Goal: Task Accomplishment & Management: Manage account settings

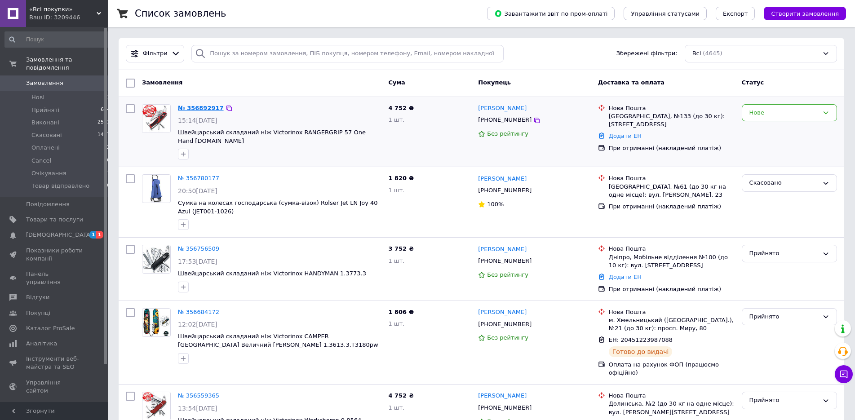
click at [197, 107] on link "№ 356892917" at bounding box center [201, 108] width 46 height 7
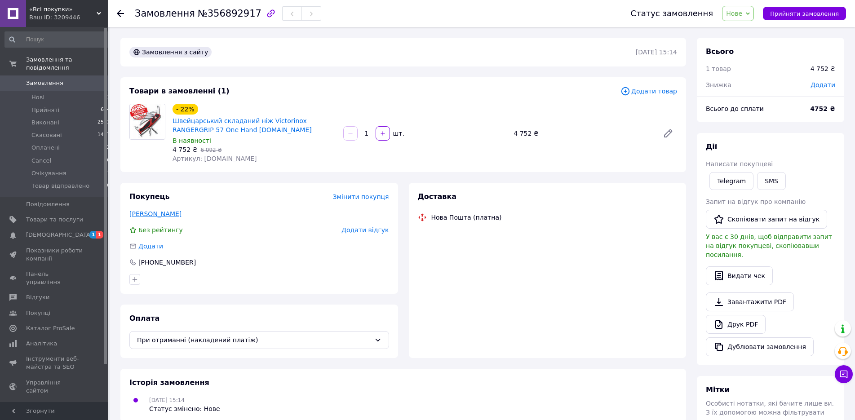
click at [170, 213] on link "Климчук Максим" at bounding box center [155, 213] width 52 height 7
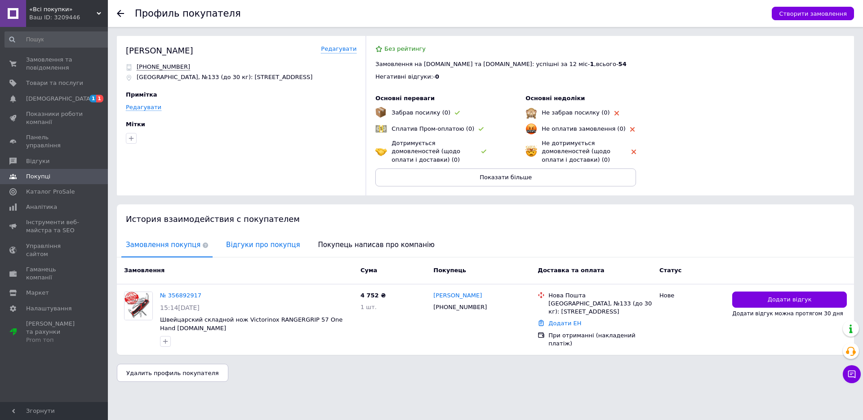
click at [249, 243] on span "Відгуки про покупця" at bounding box center [263, 245] width 83 height 23
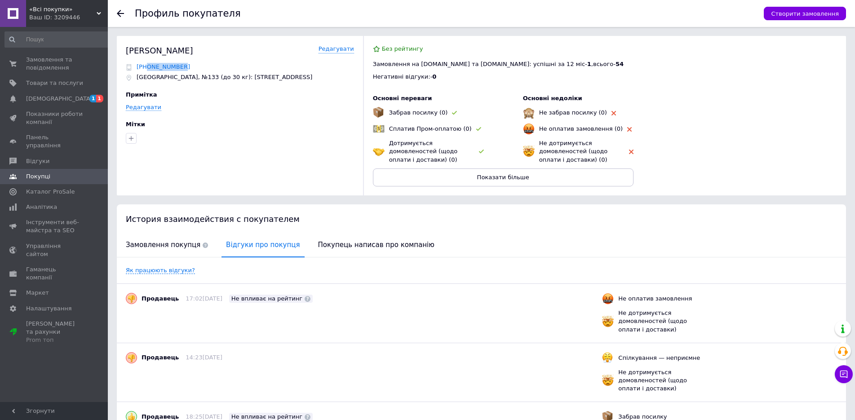
copy span "0974917988"
drag, startPoint x: 181, startPoint y: 67, endPoint x: 147, endPoint y: 70, distance: 33.9
click at [147, 70] on div "[PHONE_NUMBER]" at bounding box center [240, 67] width 228 height 8
click at [164, 56] on div "Климчук Максим" at bounding box center [159, 50] width 67 height 11
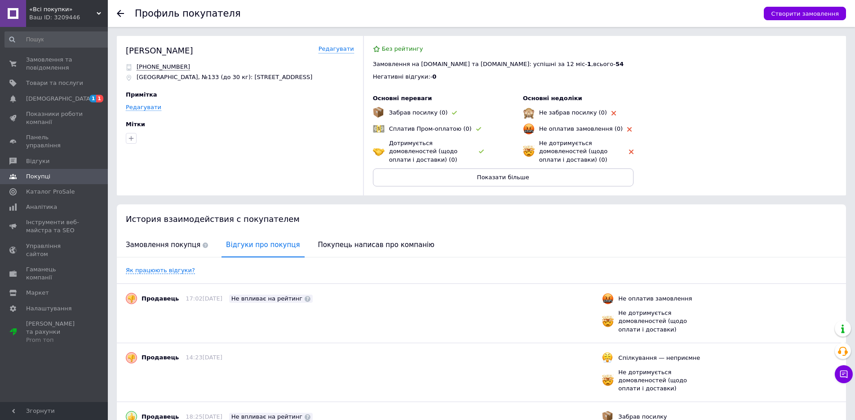
click at [164, 56] on div "Климчук Максим" at bounding box center [159, 50] width 67 height 11
click at [96, 98] on span "1" at bounding box center [92, 99] width 7 height 8
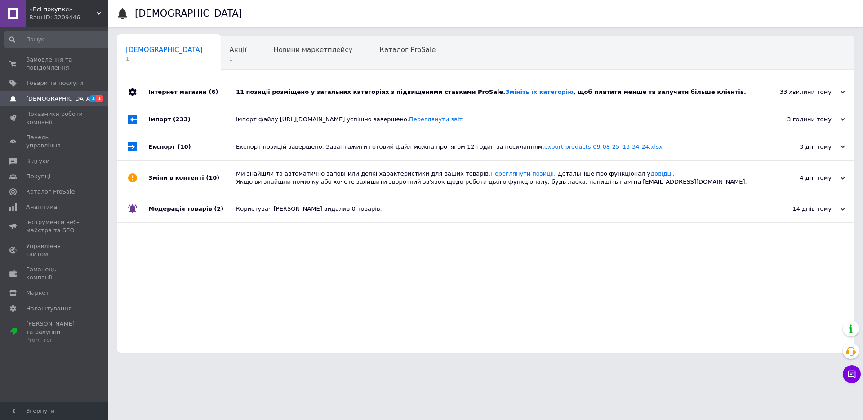
click at [248, 92] on div "11 позиції розміщено у загальних категоріях з підвищеними ставками ProSale. Змі…" at bounding box center [495, 92] width 519 height 8
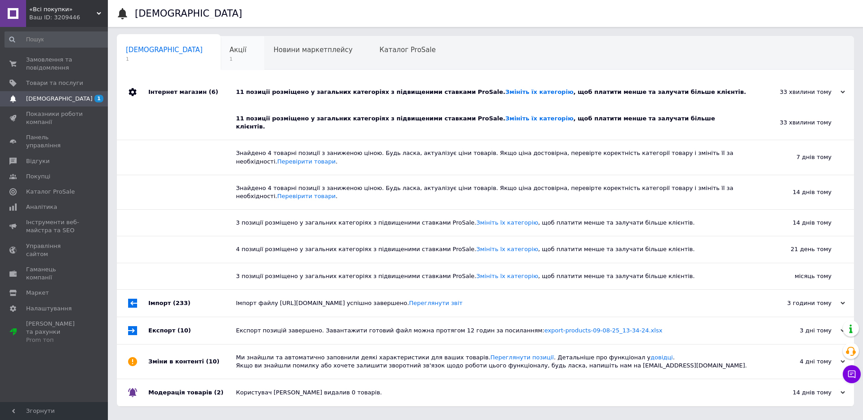
click at [221, 52] on div "Акції 1" at bounding box center [243, 53] width 44 height 34
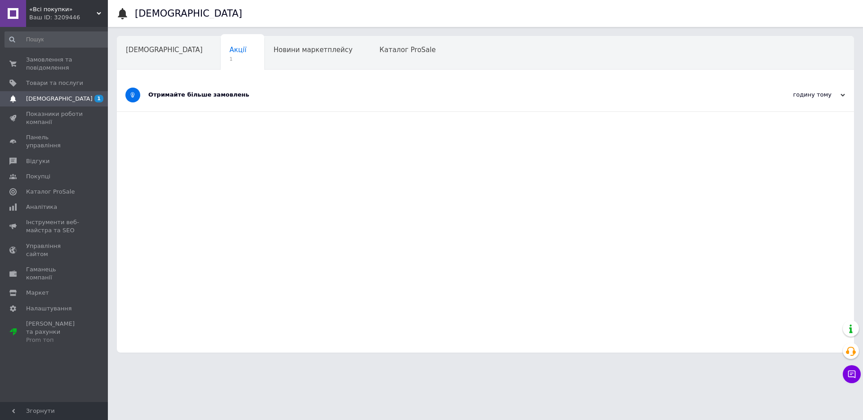
click at [226, 85] on div "Отримайте більше замовлень" at bounding box center [451, 95] width 607 height 33
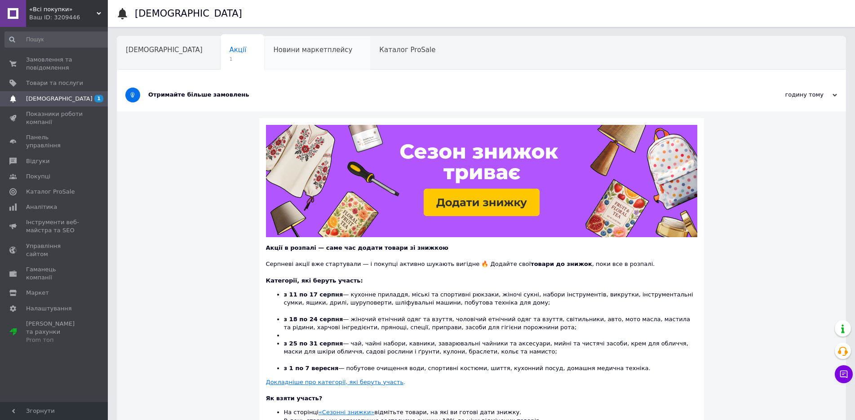
click at [264, 46] on div "Новини маркетплейсу" at bounding box center [317, 53] width 106 height 34
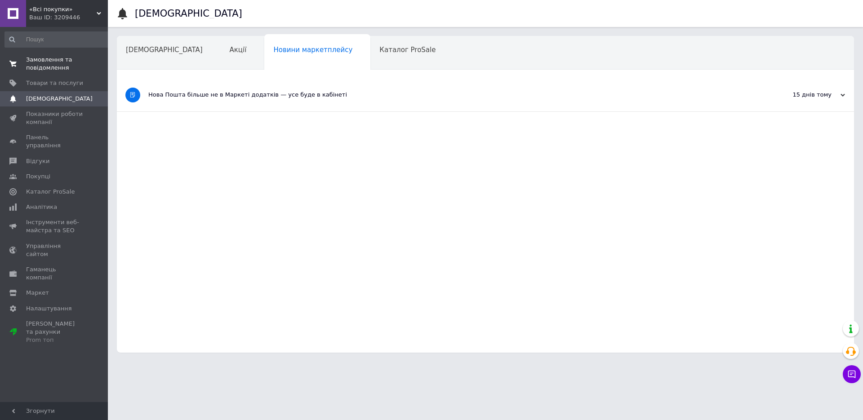
click at [58, 64] on span "Замовлення та повідомлення" at bounding box center [54, 64] width 57 height 16
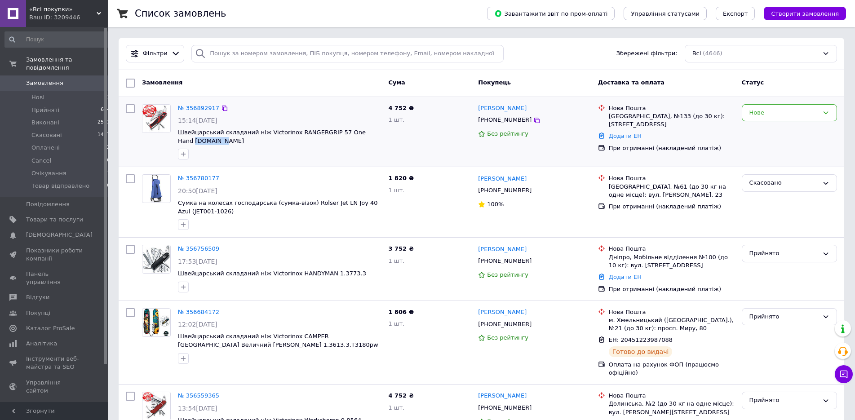
drag, startPoint x: 222, startPoint y: 141, endPoint x: 177, endPoint y: 141, distance: 45.0
click at [178, 141] on span "Швейцарський складаний ніж Victorinox RANGERGRIP 57 One Hand [DOMAIN_NAME]" at bounding box center [279, 137] width 203 height 17
copy span "0.9583.MC"
click at [250, 147] on div "№ 356892917 15:14, 12.08.2025 Швейцарський складаний ніж Victorinox RANGERGRIP …" at bounding box center [279, 132] width 210 height 63
drag, startPoint x: 284, startPoint y: 158, endPoint x: 281, endPoint y: 106, distance: 51.8
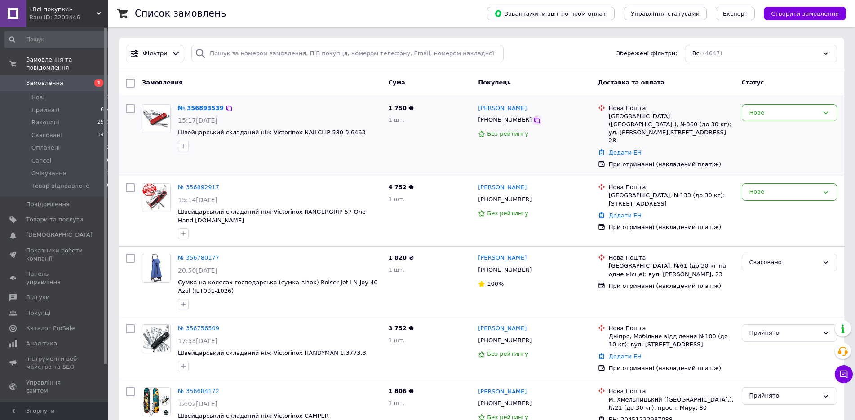
click at [535, 121] on icon at bounding box center [537, 120] width 5 height 5
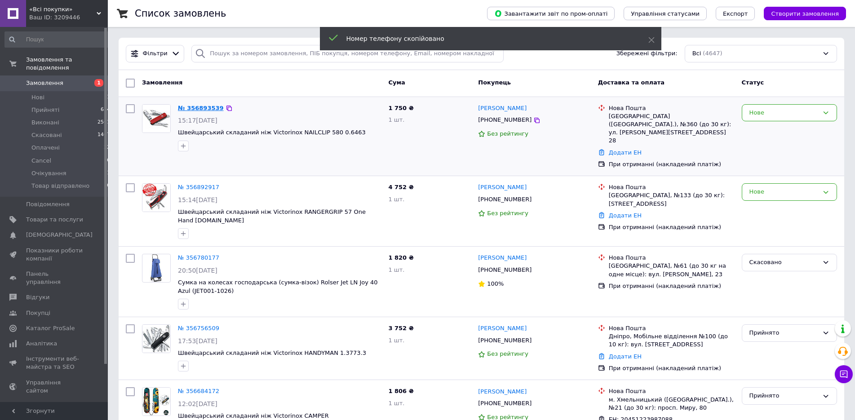
click at [200, 108] on link "№ 356893539" at bounding box center [201, 108] width 46 height 7
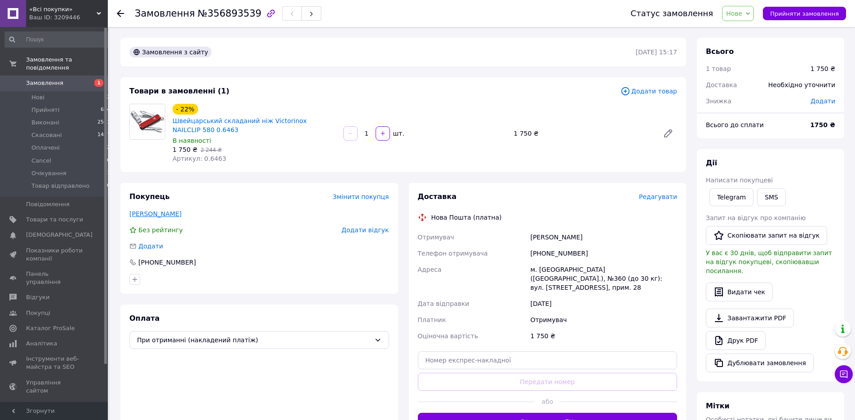
click at [163, 212] on link "[PERSON_NAME]" at bounding box center [155, 213] width 52 height 7
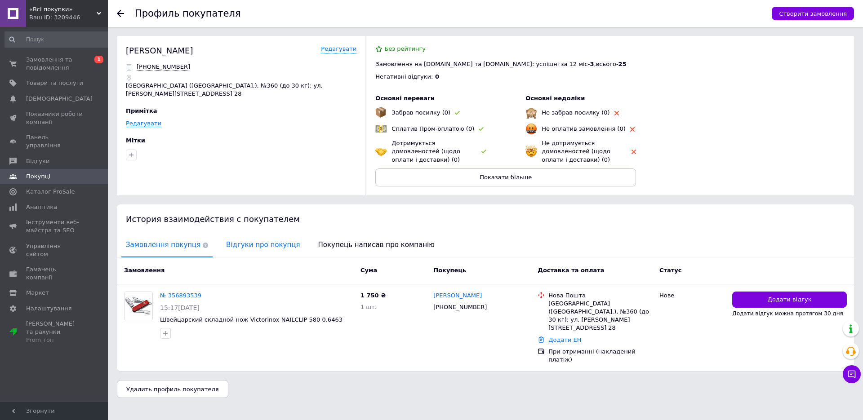
click at [241, 245] on span "Відгуки про покупця" at bounding box center [263, 245] width 83 height 23
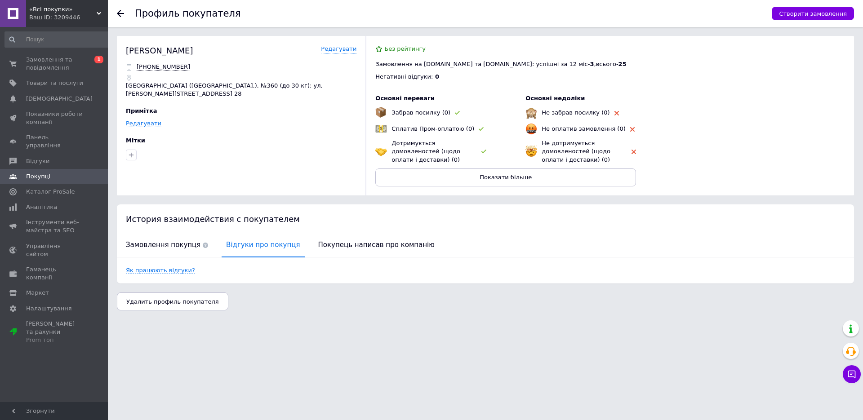
click at [120, 12] on icon at bounding box center [120, 13] width 7 height 7
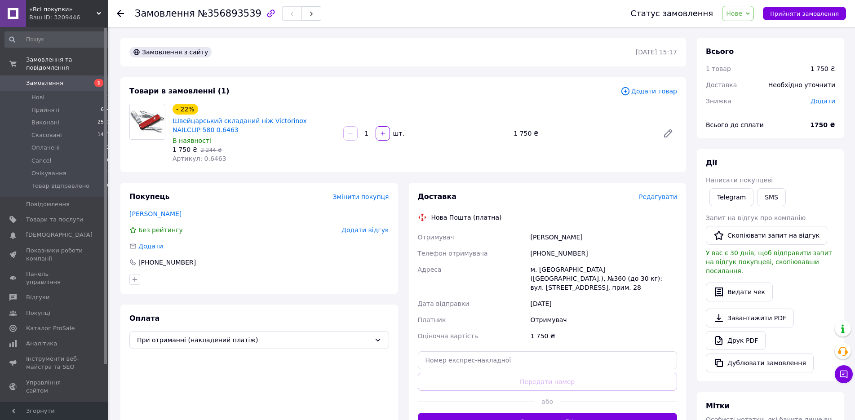
click at [553, 143] on div "- 22% Швейцарський складаний ніж Victorinox NAILCLIP 580 0.6463 В наявності 1 7…" at bounding box center [425, 133] width 512 height 63
click at [120, 10] on icon at bounding box center [120, 13] width 7 height 7
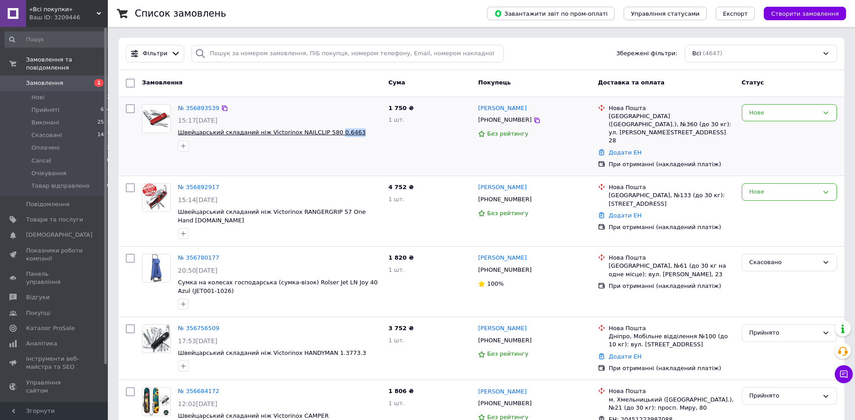
drag, startPoint x: 350, startPoint y: 133, endPoint x: 324, endPoint y: 134, distance: 26.5
click at [324, 134] on span "Швейцарський складаний ніж Victorinox NAILCLIP 580 0.6463" at bounding box center [279, 133] width 203 height 9
copy span "0.6463"
click at [406, 138] on div "1 750 ₴ 1 шт." at bounding box center [430, 137] width 90 height 72
drag, startPoint x: 381, startPoint y: 180, endPoint x: 336, endPoint y: 126, distance: 69.9
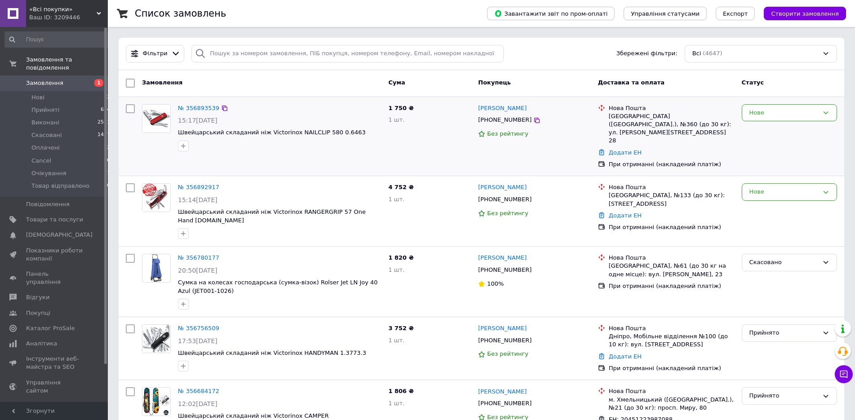
click at [380, 196] on div "15:14[DATE]" at bounding box center [279, 200] width 203 height 9
click at [260, 58] on input "search" at bounding box center [348, 54] width 312 height 18
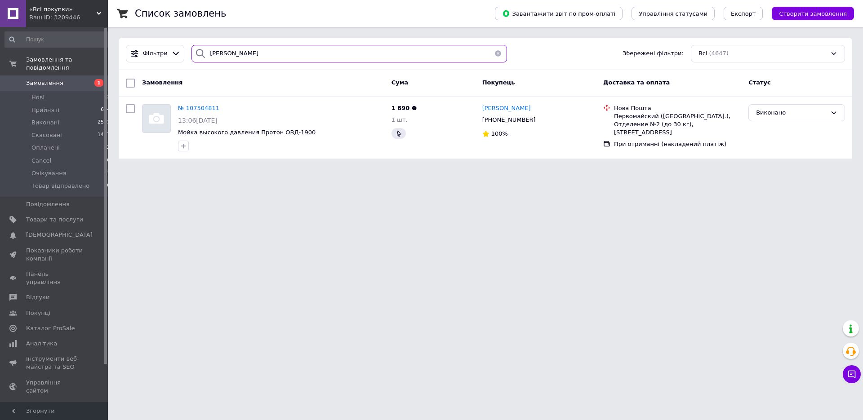
drag, startPoint x: 223, startPoint y: 54, endPoint x: 250, endPoint y: 53, distance: 26.5
click at [250, 53] on input "[PERSON_NAME]" at bounding box center [350, 54] width 316 height 18
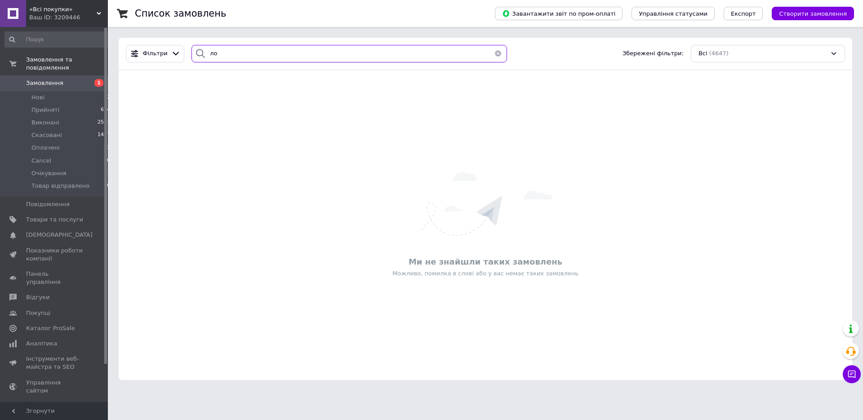
type input "л"
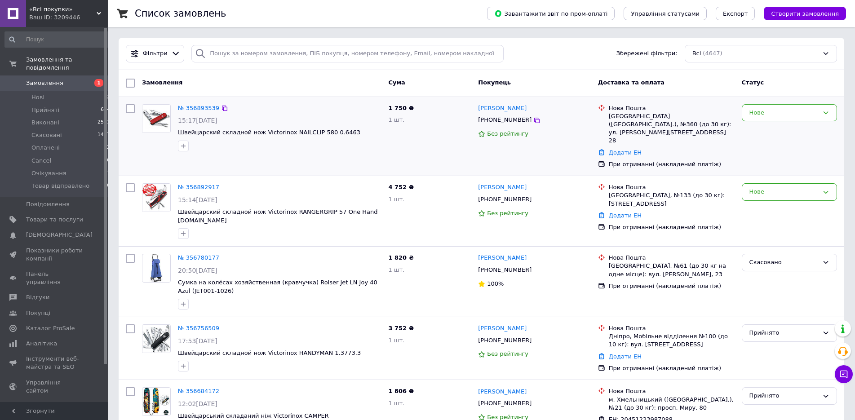
click at [332, 106] on div "№ 356893539" at bounding box center [279, 108] width 205 height 10
click at [428, 207] on div "4 752 ₴ 1 шт." at bounding box center [430, 211] width 90 height 63
click at [757, 187] on div "Нове" at bounding box center [784, 191] width 69 height 9
click at [755, 203] on li "Прийнято" at bounding box center [790, 211] width 94 height 17
click at [426, 194] on div "4 752 ₴ 1 шт." at bounding box center [430, 211] width 90 height 63
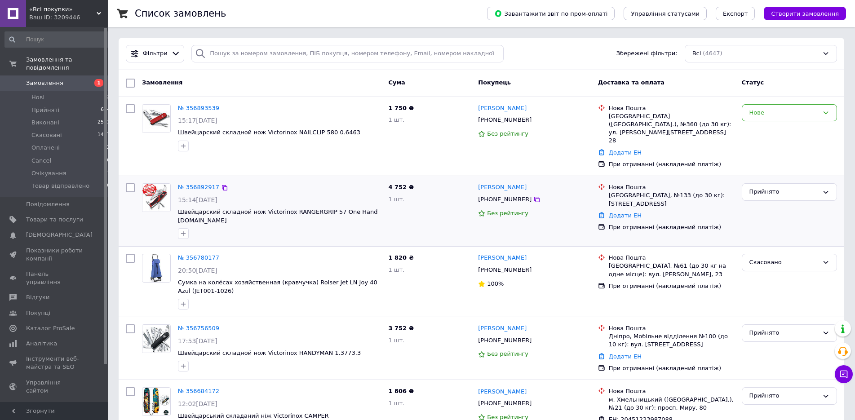
click at [565, 205] on div "[PERSON_NAME] [PHONE_NUMBER] Без рейтингу" at bounding box center [535, 211] width 120 height 63
drag, startPoint x: 387, startPoint y: 170, endPoint x: 404, endPoint y: 172, distance: 17.2
click at [403, 180] on div "4 752 ₴ 1 шт." at bounding box center [430, 211] width 90 height 63
click at [416, 180] on div "4 752 ₴ 1 шт." at bounding box center [430, 211] width 90 height 63
drag, startPoint x: 400, startPoint y: 174, endPoint x: 453, endPoint y: 173, distance: 53.1
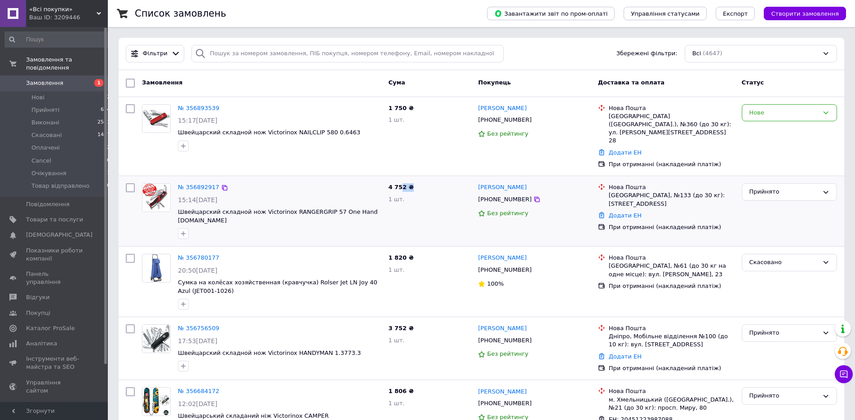
click at [453, 180] on div "4 752 ₴ 1 шт." at bounding box center [430, 211] width 90 height 63
click at [447, 180] on div "4 752 ₴ 1 шт." at bounding box center [430, 211] width 90 height 63
drag, startPoint x: 384, startPoint y: 168, endPoint x: 724, endPoint y: 223, distance: 344.8
click at [724, 223] on div "№ 356892917 15:14[DATE] Швейцарский складной нож Victorinox RANGERGRIP 57 One H…" at bounding box center [481, 211] width 719 height 63
click at [726, 220] on div "Нова Пошта Одесса, №133 (до 30 кг): Фонтанская дорога, 118 Додати ЕН При отрима…" at bounding box center [667, 211] width 144 height 63
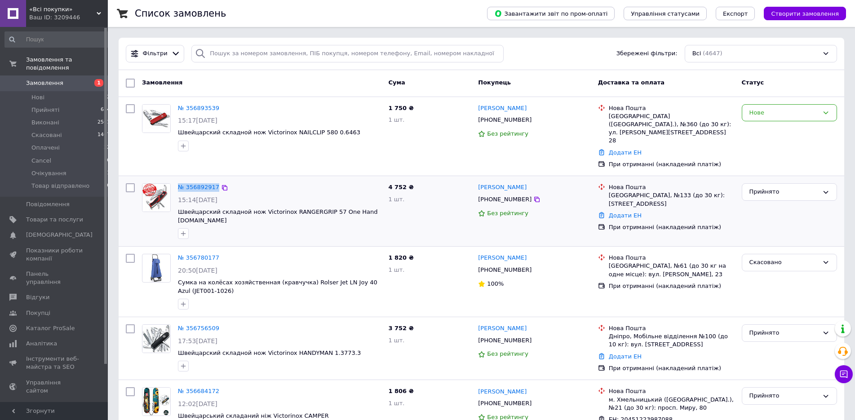
drag, startPoint x: 720, startPoint y: 216, endPoint x: 176, endPoint y: 169, distance: 546.0
click at [176, 180] on div "№ 356892917 15:14[DATE] Швейцарский складной нож Victorinox RANGERGRIP 57 One H…" at bounding box center [481, 211] width 719 height 63
click at [177, 180] on div "№ 356892917 15:14[DATE] Швейцарский складной нож Victorinox RANGERGRIP 57 One H…" at bounding box center [279, 211] width 210 height 63
drag, startPoint x: 195, startPoint y: 173, endPoint x: 713, endPoint y: 215, distance: 519.6
click at [713, 215] on div "№ 356892917 15:14[DATE] Швейцарский складной нож Victorinox RANGERGRIP 57 One H…" at bounding box center [481, 211] width 719 height 63
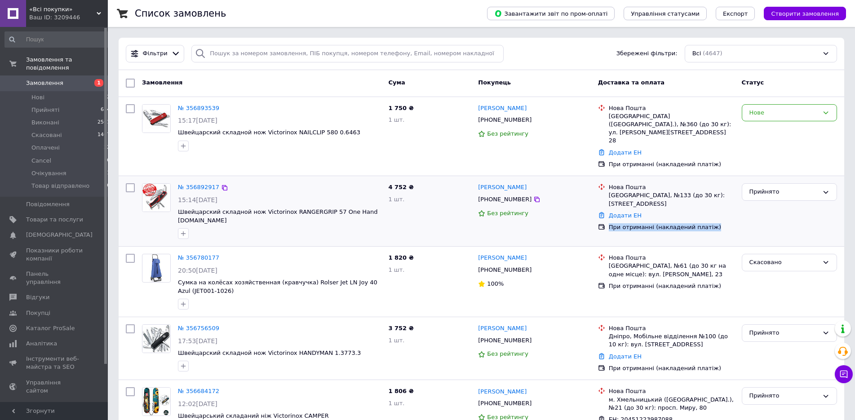
click at [714, 223] on div "При отриманні (накладений платіж)" at bounding box center [672, 227] width 126 height 8
drag, startPoint x: 714, startPoint y: 215, endPoint x: 609, endPoint y: 170, distance: 114.2
click at [609, 182] on ul "Нова Пошта Одесса, №133 (до 30 кг): Фонтанская дорога, 118 Додати ЕН При отрима…" at bounding box center [666, 208] width 137 height 52
click at [609, 183] on div "Нова Пошта Одесса, №133 (до 30 кг): [STREET_ADDRESS]" at bounding box center [671, 195] width 129 height 25
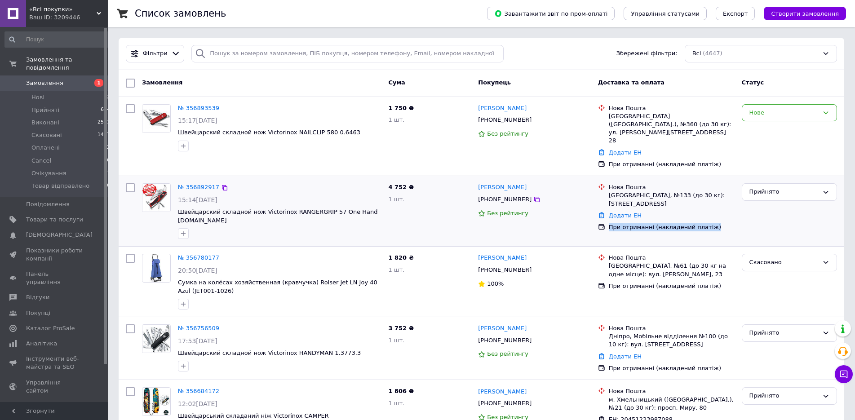
drag, startPoint x: 606, startPoint y: 166, endPoint x: 713, endPoint y: 214, distance: 116.7
click at [713, 214] on ul "Нова Пошта Одесса, №133 (до 30 кг): Фонтанская дорога, 118 Додати ЕН При отрима…" at bounding box center [666, 208] width 137 height 52
click at [713, 223] on div "При отриманні (накладений платіж)" at bounding box center [672, 227] width 126 height 8
click at [718, 223] on div "При отриманні (накладений платіж)" at bounding box center [672, 227] width 126 height 8
drag, startPoint x: 228, startPoint y: 207, endPoint x: 258, endPoint y: 198, distance: 30.4
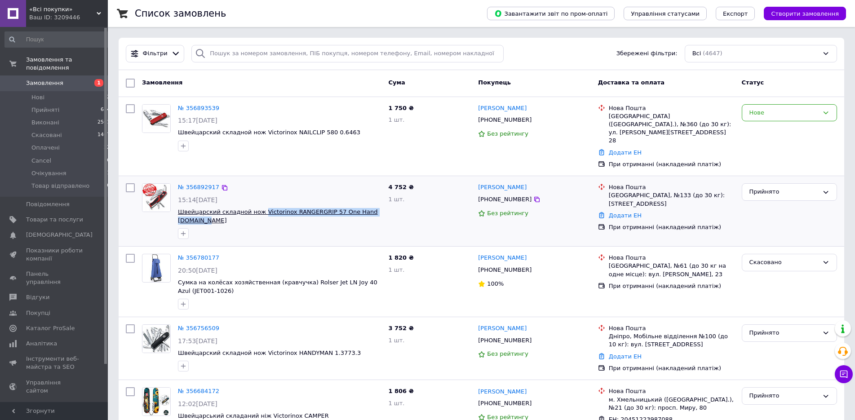
click at [258, 208] on span "Швейцарский складной нож Victorinox RANGERGRIP 57 One Hand [DOMAIN_NAME]" at bounding box center [279, 216] width 203 height 17
copy span "Victorinox RANGERGRIP 57 One Hand [DOMAIN_NAME]"
click at [572, 143] on div "[PERSON_NAME] [PHONE_NUMBER] Без рейтингу" at bounding box center [535, 137] width 120 height 72
drag, startPoint x: 647, startPoint y: 181, endPoint x: 257, endPoint y: 194, distance: 390.4
click at [257, 194] on div "№ 356892917 15:14[DATE] Швейцарский складной нож Victorinox RANGERGRIP 57 One H…" at bounding box center [481, 211] width 719 height 63
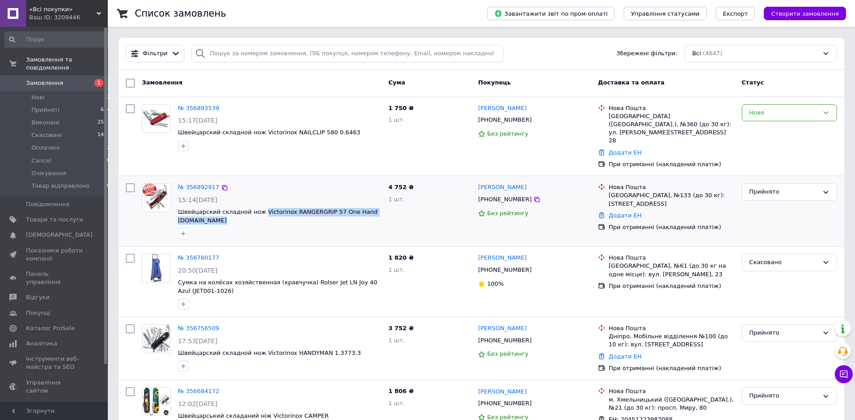
copy span "Victorinox RANGERGRIP 57 One Hand [DOMAIN_NAME]"
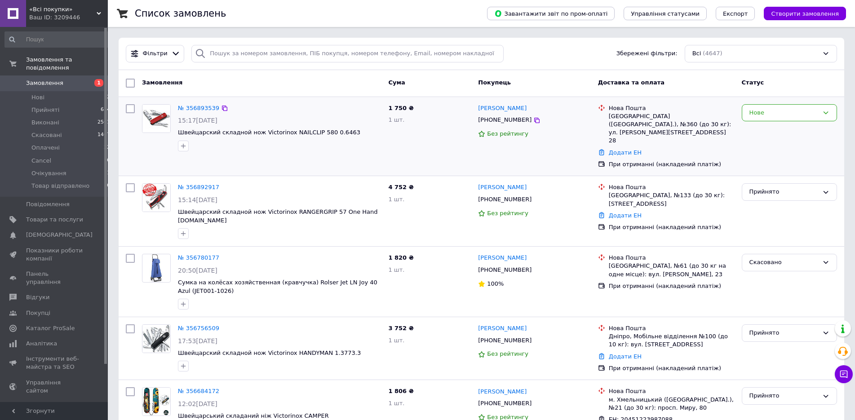
click at [292, 155] on div "№ 356893539 15:17[DATE] Швейцарский складной нож Victorinox NAILCLIP 580 0.6463" at bounding box center [261, 137] width 246 height 72
click at [326, 156] on div "№ 356893539 15:17[DATE] Швейцарский складной нож Victorinox NAILCLIP 580 0.6463…" at bounding box center [482, 136] width 726 height 79
click at [418, 125] on div "1 750 ₴ 1 шт." at bounding box center [430, 137] width 90 height 72
click at [765, 112] on div "Нове" at bounding box center [784, 112] width 69 height 9
drag, startPoint x: 756, startPoint y: 129, endPoint x: 721, endPoint y: 131, distance: 35.2
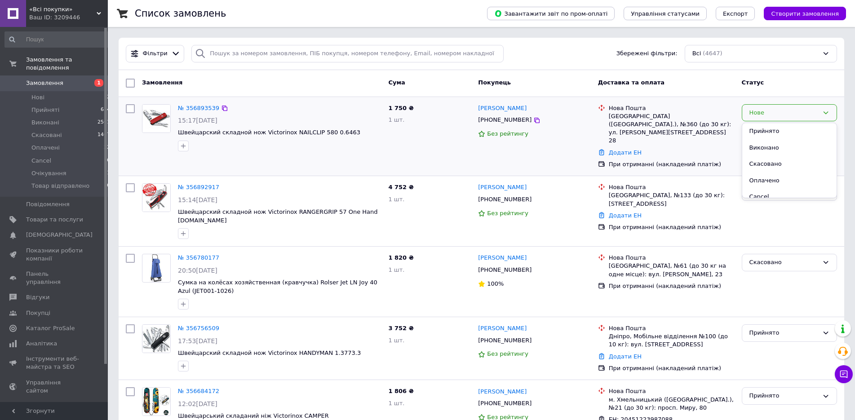
click at [756, 129] on li "Прийнято" at bounding box center [790, 131] width 94 height 17
click at [533, 123] on div at bounding box center [537, 120] width 9 height 9
click at [534, 123] on icon at bounding box center [537, 120] width 7 height 7
click at [353, 149] on div at bounding box center [279, 146] width 207 height 14
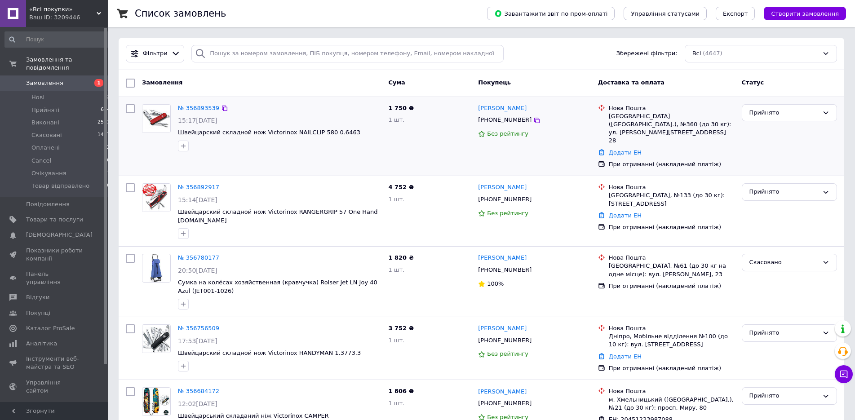
click at [361, 148] on div at bounding box center [279, 146] width 207 height 14
drag, startPoint x: 674, startPoint y: 116, endPoint x: 682, endPoint y: 116, distance: 7.2
click at [682, 116] on div "[GEOGRAPHIC_DATA] ([GEOGRAPHIC_DATA].), №360 (до 30 кг): ул. [PERSON_NAME][STRE…" at bounding box center [672, 128] width 126 height 33
click at [566, 136] on div "Без рейтингу" at bounding box center [534, 134] width 112 height 9
click at [413, 143] on div "1 750 ₴ 1 шт." at bounding box center [430, 137] width 90 height 72
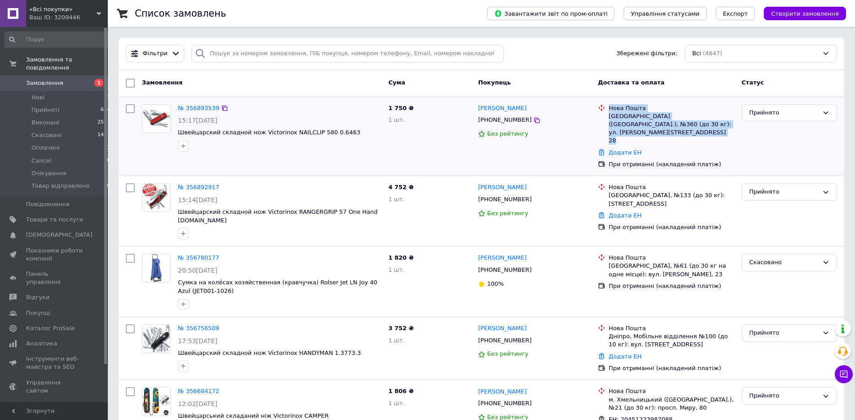
drag, startPoint x: 716, startPoint y: 147, endPoint x: 605, endPoint y: 108, distance: 117.5
click at [605, 108] on ul "Нова Пошта [GEOGRAPHIC_DATA] ([GEOGRAPHIC_DATA].), №360 (до 30 кг): ул. [PERSON…" at bounding box center [666, 136] width 137 height 68
click at [611, 99] on div "№ 356893539 15:17[DATE] Швейцарский складной нож Victorinox NAILCLIP 580 0.6463…" at bounding box center [482, 136] width 726 height 79
drag, startPoint x: 610, startPoint y: 101, endPoint x: 732, endPoint y: 158, distance: 134.5
click at [732, 158] on div "№ 356893539 15:17[DATE] Швейцарский складной нож Victorinox NAILCLIP 580 0.6463…" at bounding box center [482, 136] width 726 height 79
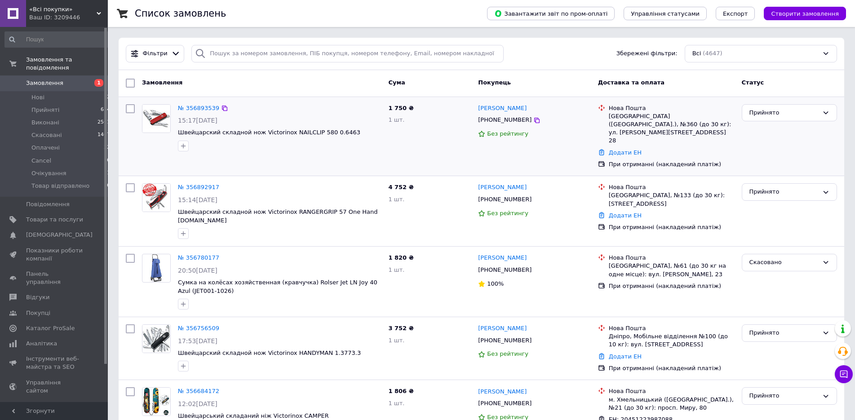
click at [718, 160] on div "При отриманні (накладений платіж)" at bounding box center [672, 164] width 126 height 8
drag, startPoint x: 712, startPoint y: 150, endPoint x: 546, endPoint y: 139, distance: 166.3
click at [547, 139] on div "№ 356893539 15:17[DATE] Швейцарский складной нож Victorinox NAILCLIP 580 0.6463…" at bounding box center [481, 137] width 719 height 72
click at [546, 141] on div "[PERSON_NAME] [PHONE_NUMBER] Без рейтингу" at bounding box center [535, 137] width 120 height 72
click at [416, 139] on div "1 750 ₴ 1 шт." at bounding box center [430, 137] width 90 height 72
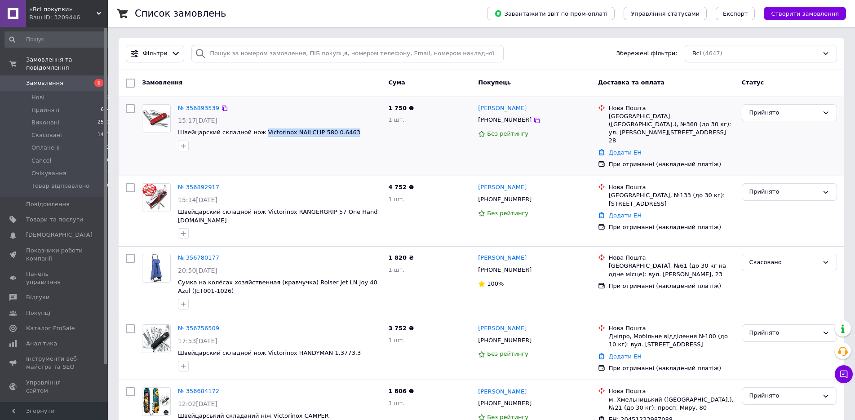
drag, startPoint x: 683, startPoint y: 116, endPoint x: 257, endPoint y: 133, distance: 427.0
click at [257, 133] on div "№ 356893539 15:17[DATE] Швейцарский складной нож Victorinox NAILCLIP 580 0.6463…" at bounding box center [481, 137] width 719 height 72
copy span "Victorinox NAILCLIP 580 0.6463"
